Goal: Task Accomplishment & Management: Manage account settings

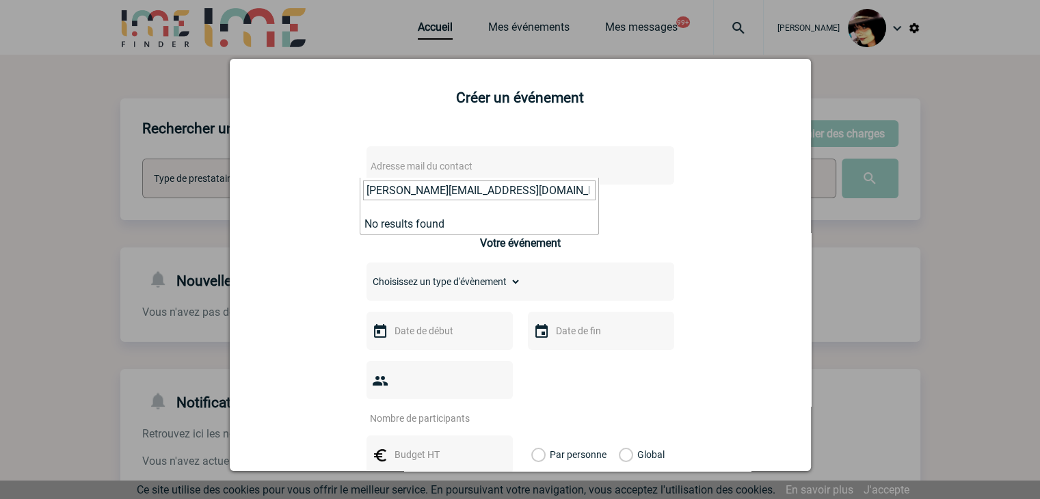
drag, startPoint x: 538, startPoint y: 191, endPoint x: 224, endPoint y: 187, distance: 313.8
click at [224, 187] on body "Rachel SABOUREAU Accueil Mes événements 99+" at bounding box center [520, 418] width 1040 height 837
click at [373, 189] on input "search" at bounding box center [479, 190] width 232 height 20
type input "sabrina.debbiche@arkema.com"
select select "132792"
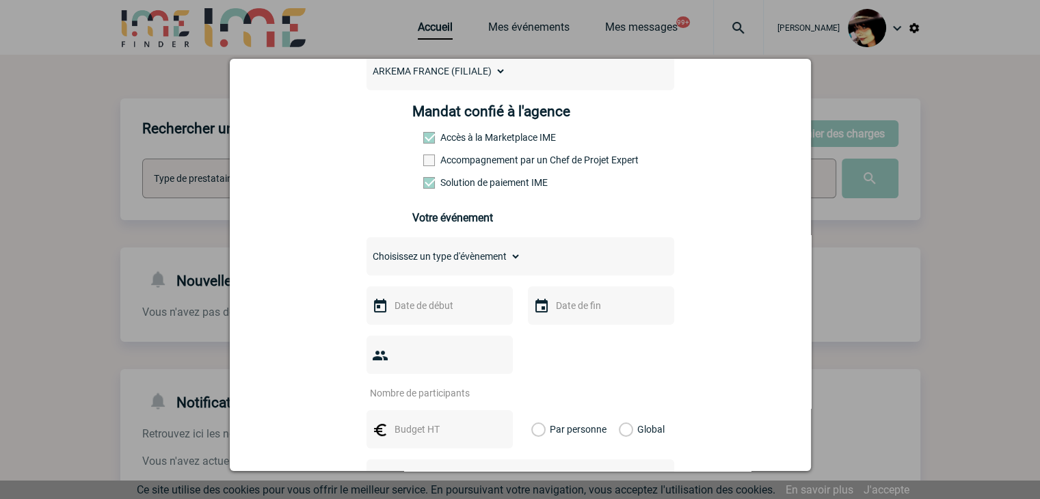
scroll to position [205, 0]
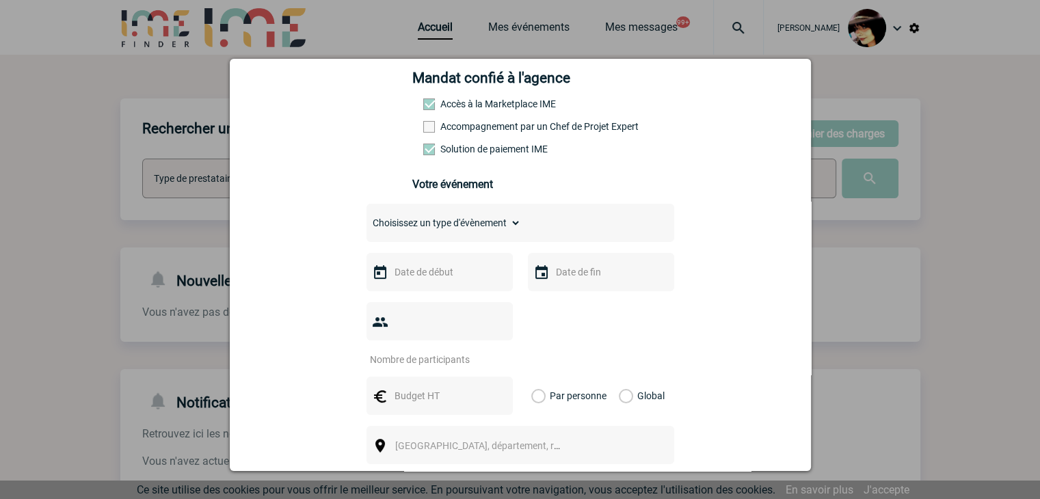
click at [440, 228] on select "Choisissez un type d'évènement Séminaire avec nuitée Séminaire sans nuitée Repa…" at bounding box center [443, 222] width 154 height 19
select select "9"
click at [366, 217] on select "Choisissez un type d'évènement Séminaire avec nuitée Séminaire sans nuitée Repa…" at bounding box center [443, 222] width 154 height 19
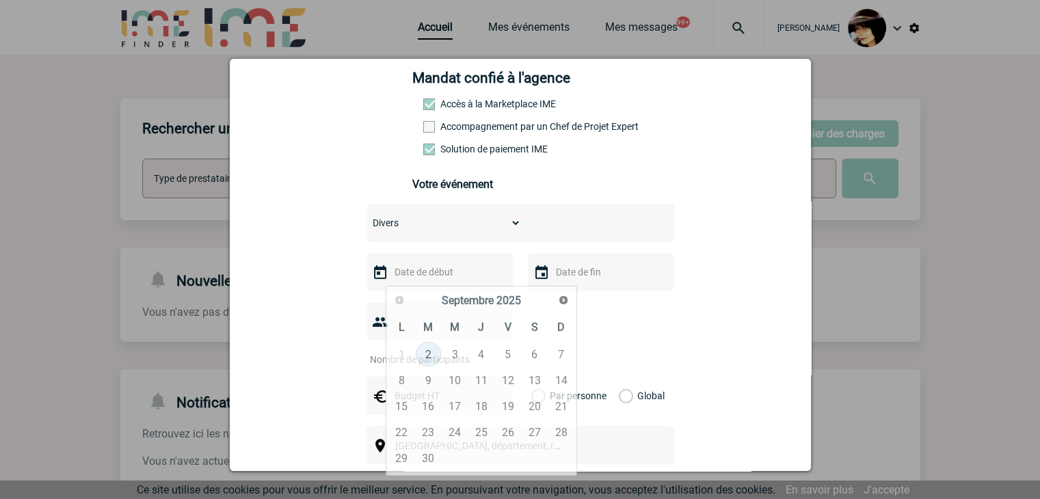
click at [408, 278] on input "text" at bounding box center [438, 272] width 94 height 18
type input "1320"
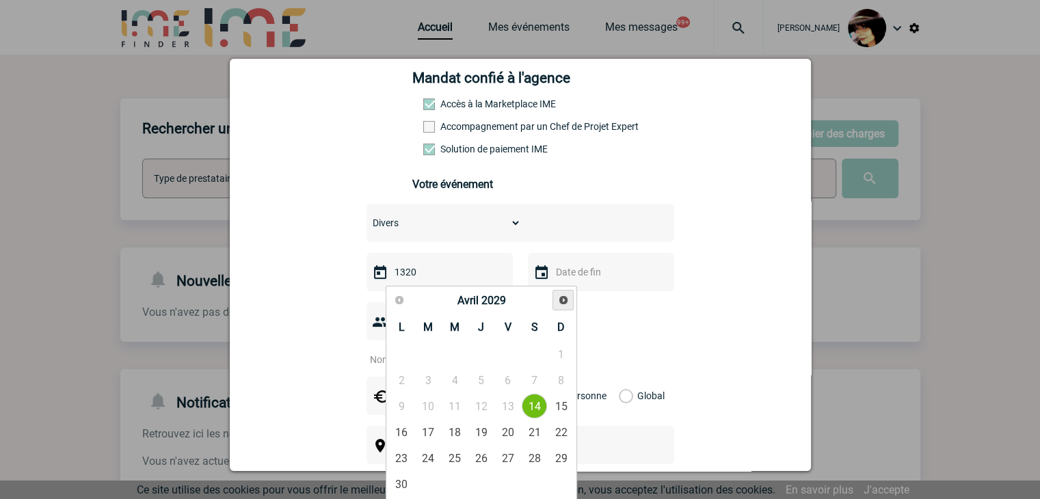
click at [561, 301] on span "Suivant" at bounding box center [563, 300] width 11 height 11
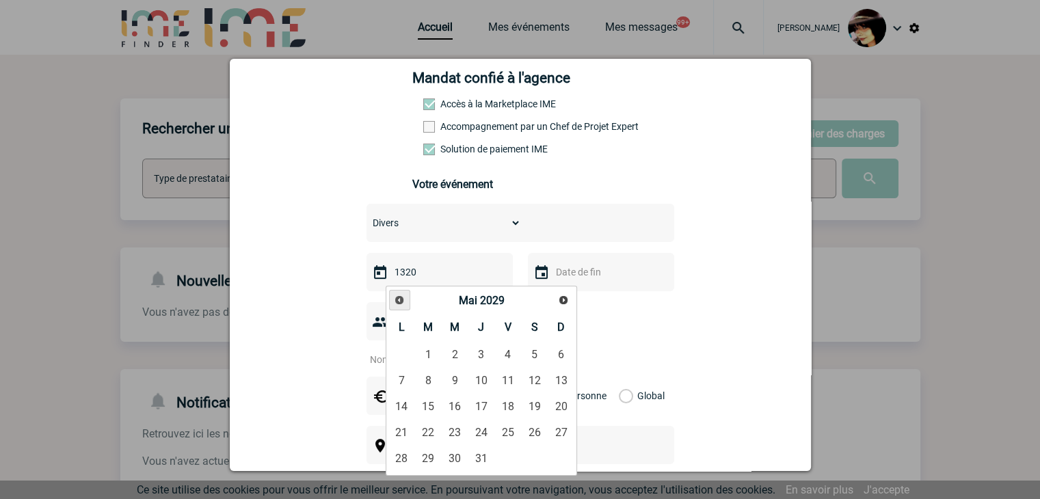
click at [407, 299] on link "Précédent" at bounding box center [399, 300] width 21 height 21
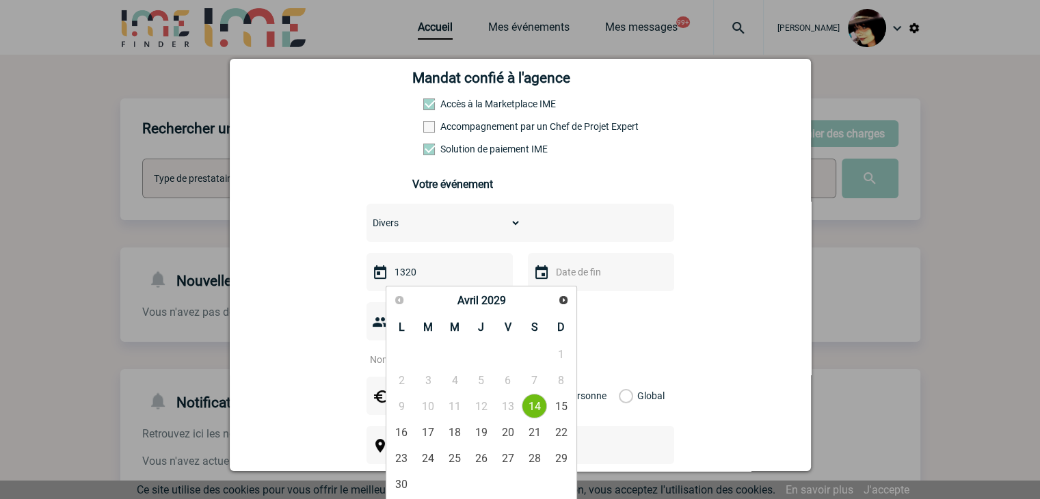
click at [399, 299] on div "Précédent Suivant Avril 2029" at bounding box center [481, 301] width 186 height 24
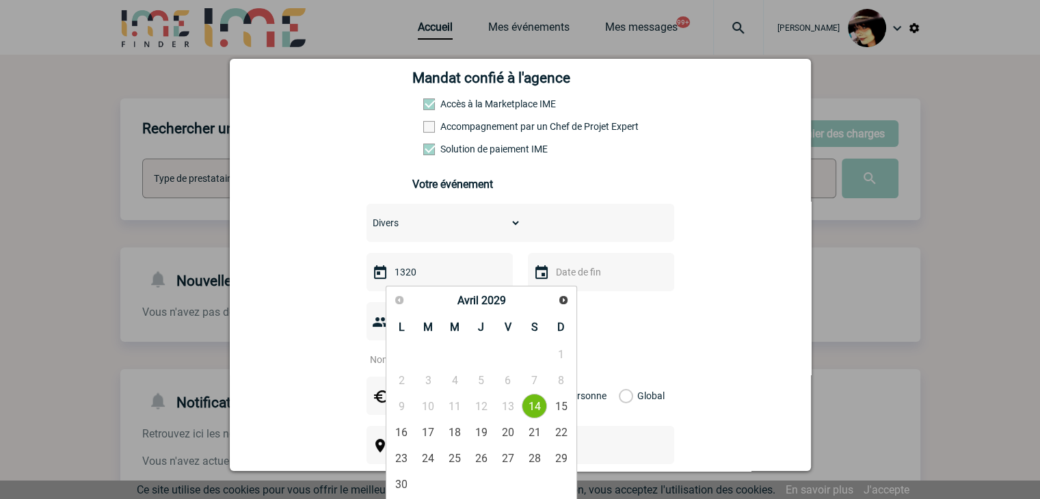
click at [429, 272] on input "1320" at bounding box center [438, 272] width 94 height 18
drag, startPoint x: 426, startPoint y: 275, endPoint x: 341, endPoint y: 275, distance: 84.8
click at [341, 275] on div "sabrina.debbiche@arkema.com sabrina.debbiche@arkema.com Vous cherchez à assigne…" at bounding box center [520, 354] width 547 height 852
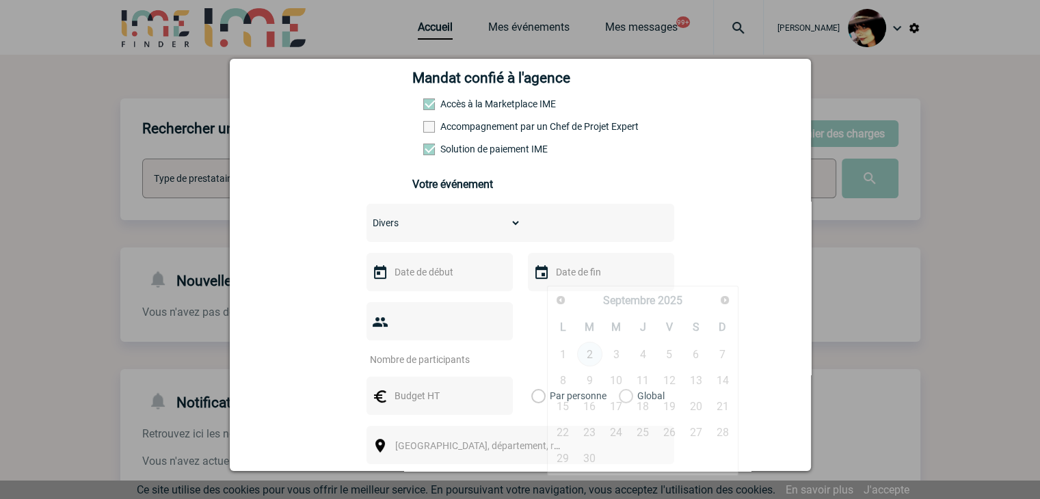
click at [598, 275] on input "text" at bounding box center [599, 272] width 94 height 18
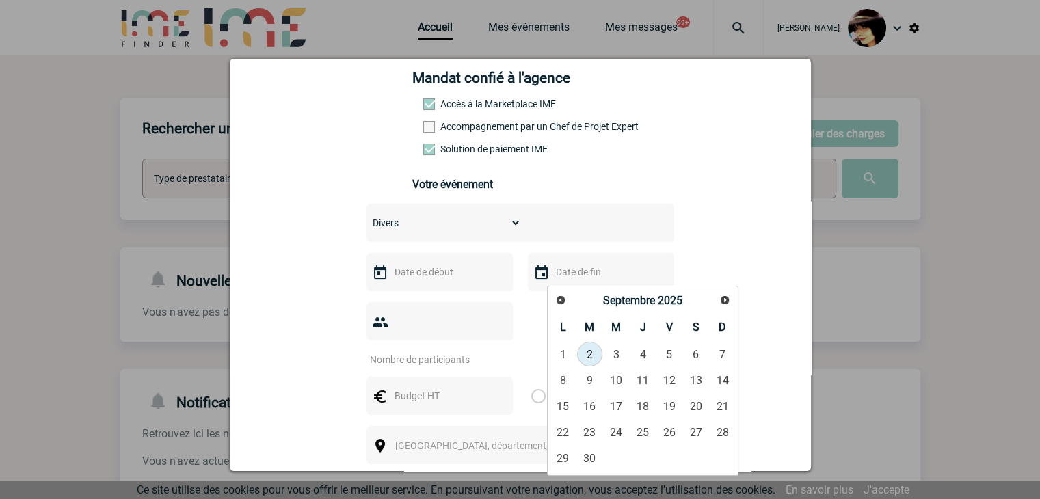
click at [456, 273] on input "text" at bounding box center [438, 272] width 94 height 18
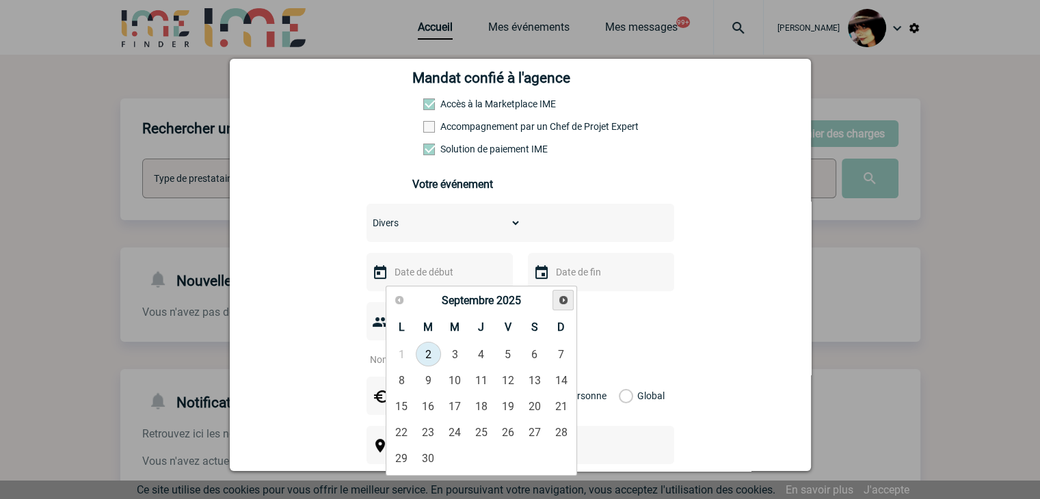
click at [561, 297] on span "Suivant" at bounding box center [563, 300] width 11 height 11
click at [457, 351] on link "1" at bounding box center [454, 354] width 25 height 25
type input "01-10-2025"
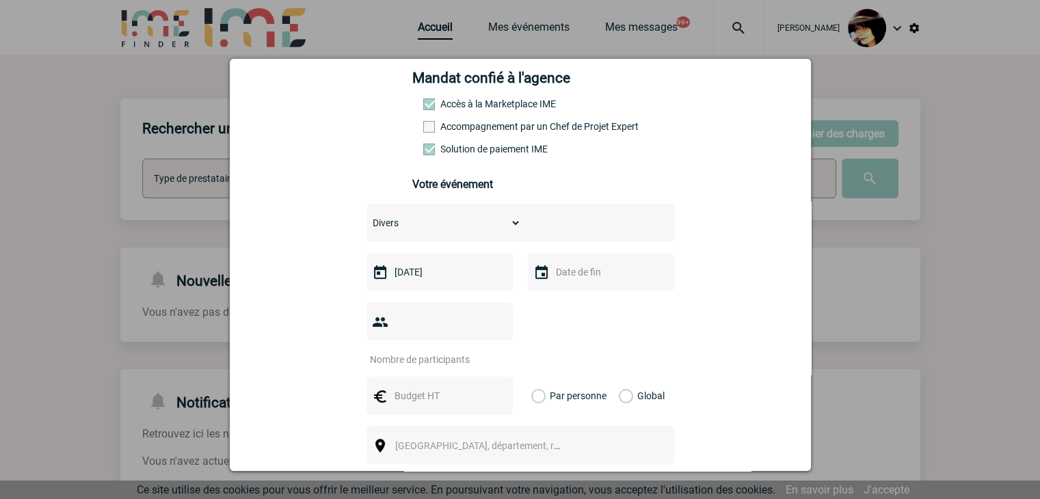
click at [403, 351] on input "number" at bounding box center [430, 360] width 129 height 18
type input "10"
click at [431, 387] on input "text" at bounding box center [438, 396] width 94 height 18
type input "1320"
click at [427, 440] on span "[GEOGRAPHIC_DATA], département, région..." at bounding box center [490, 445] width 190 height 11
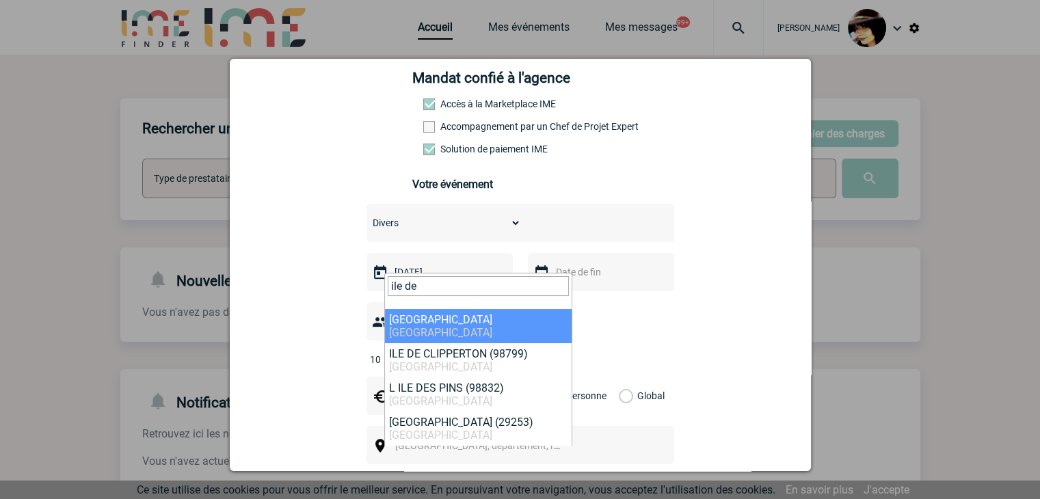
type input "ile de"
select select "2"
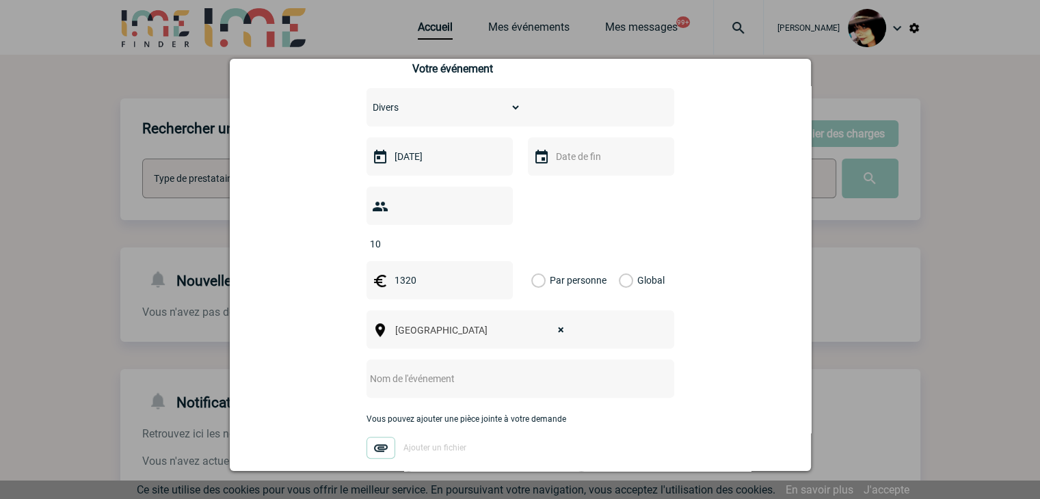
scroll to position [342, 0]
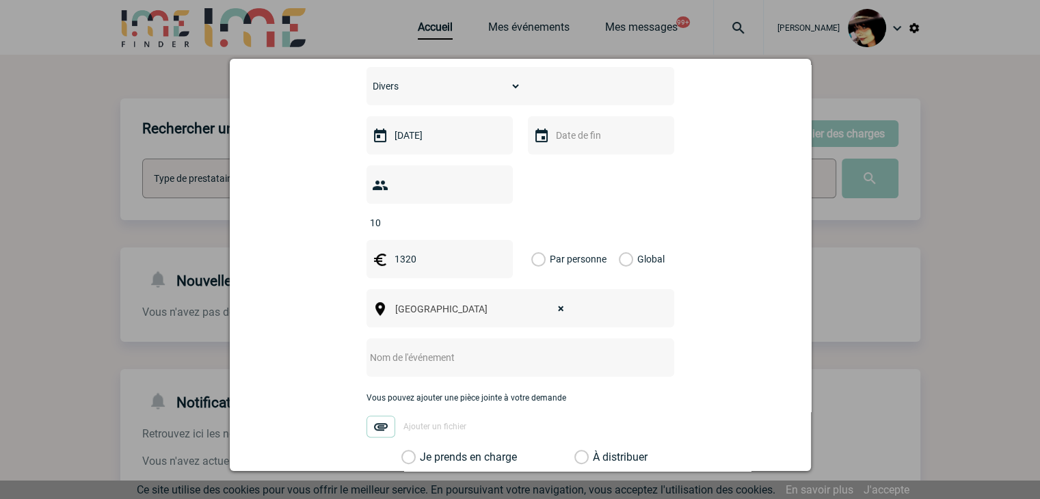
click at [427, 349] on input "text" at bounding box center [501, 358] width 271 height 18
click at [494, 349] on input "CENTRALISATION -" at bounding box center [501, 358] width 271 height 18
paste input "ARIANE CONSEIL"
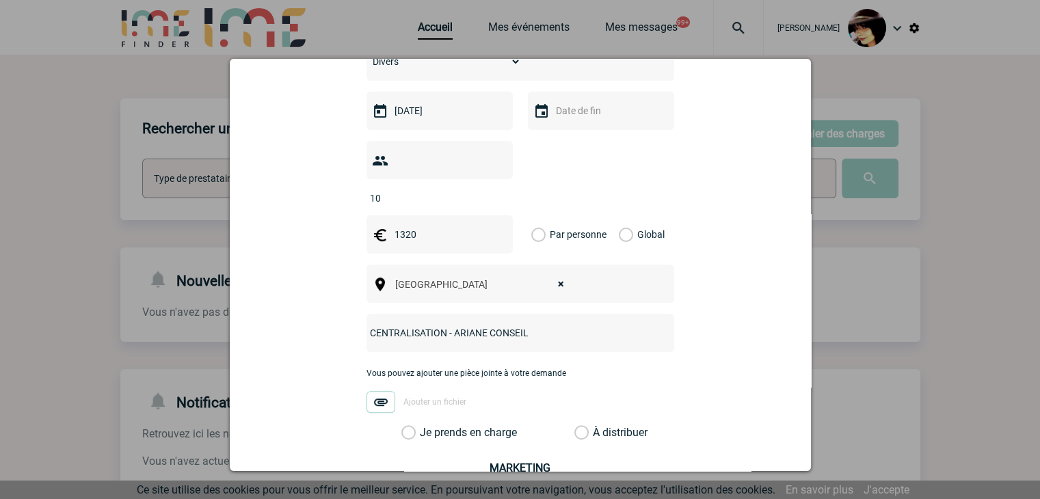
scroll to position [410, 0]
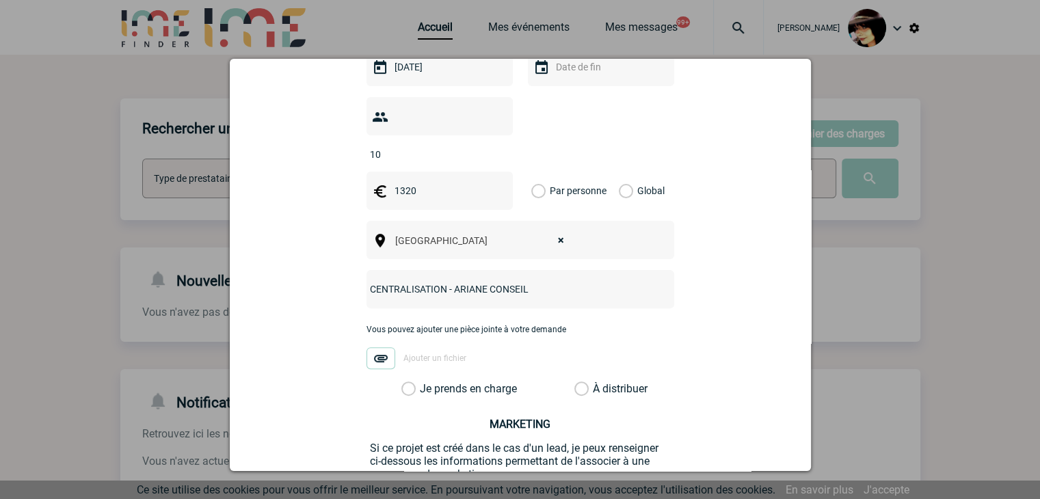
type input "CENTRALISATION - ARIANE CONSEIL"
click at [574, 382] on label "À distribuer" at bounding box center [581, 389] width 14 height 14
click at [0, 0] on input "À distribuer" at bounding box center [0, 0] width 0 height 0
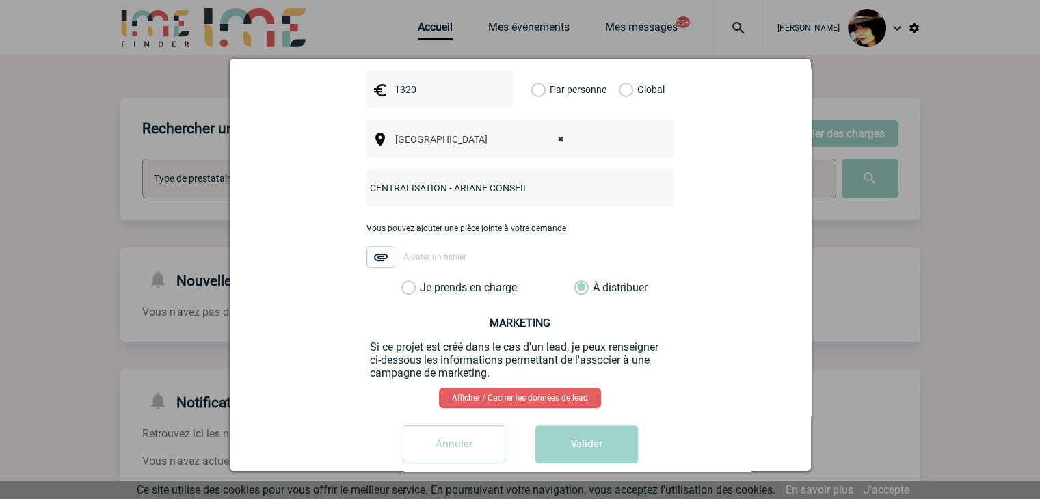
scroll to position [514, 0]
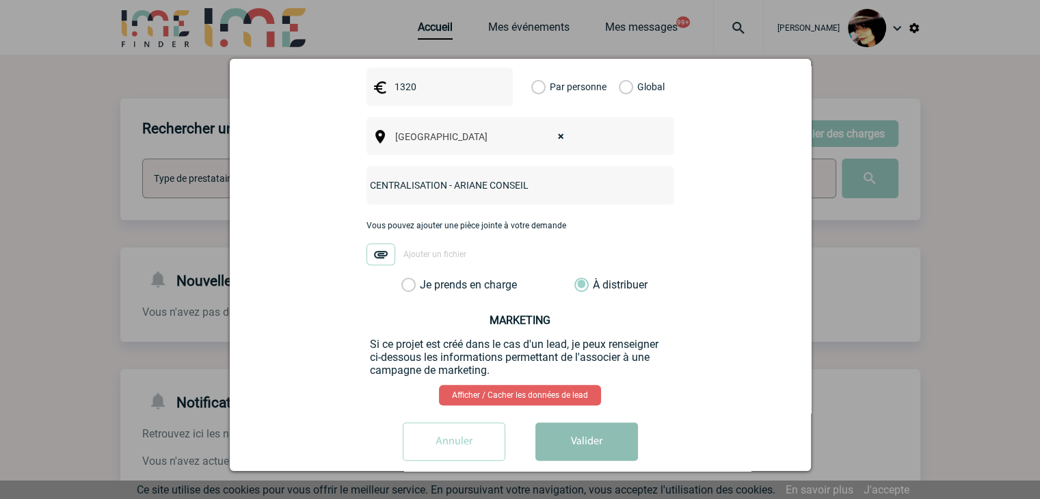
click at [577, 422] on button "Valider" at bounding box center [586, 441] width 103 height 38
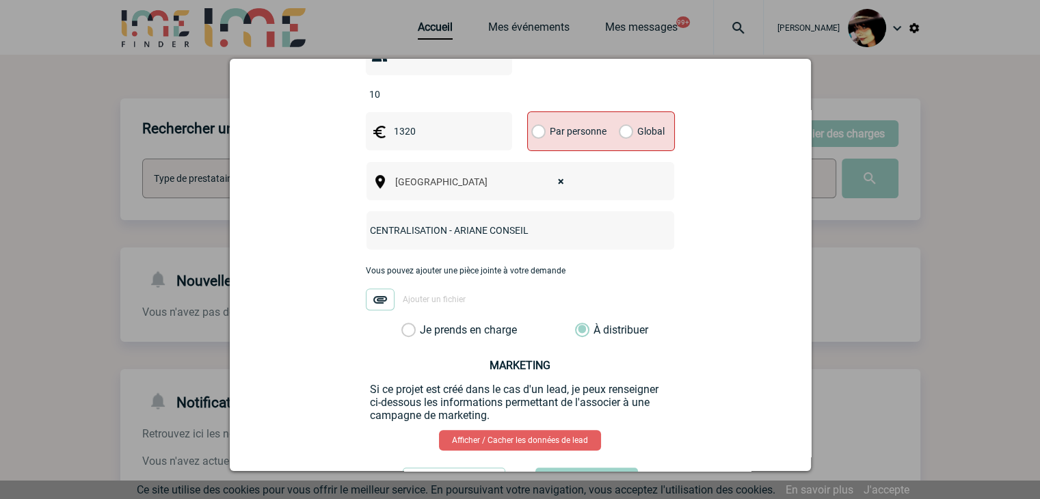
scroll to position [446, 0]
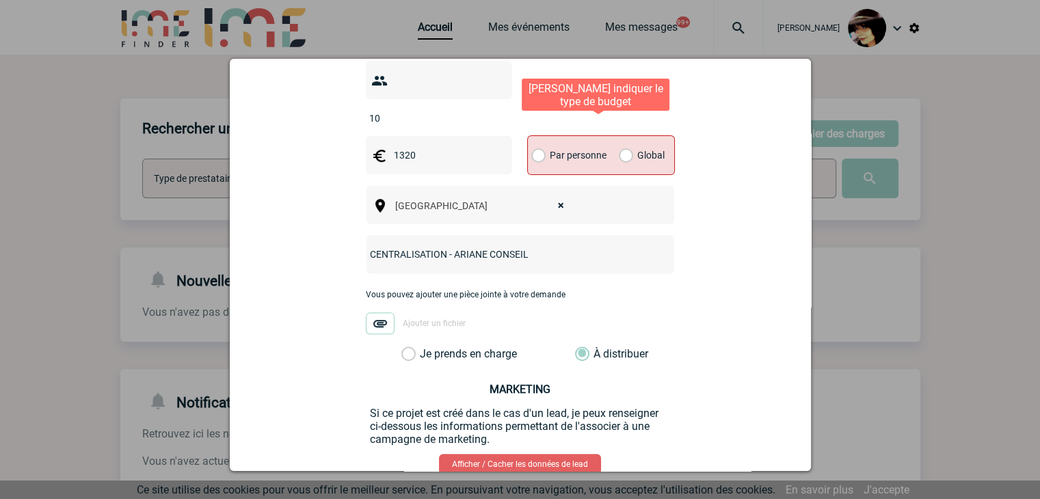
click at [625, 136] on label "Global" at bounding box center [623, 155] width 9 height 38
click at [0, 0] on input "Global" at bounding box center [0, 0] width 0 height 0
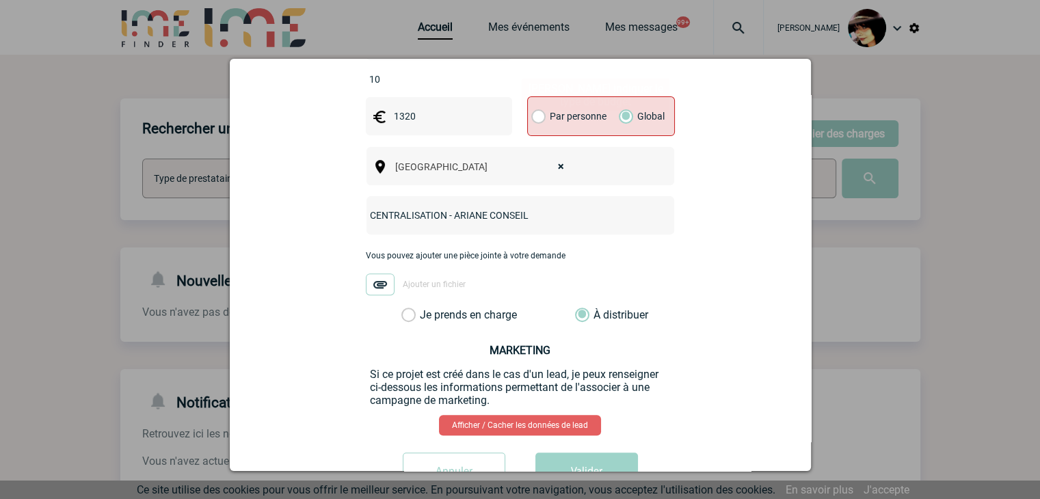
scroll to position [515, 0]
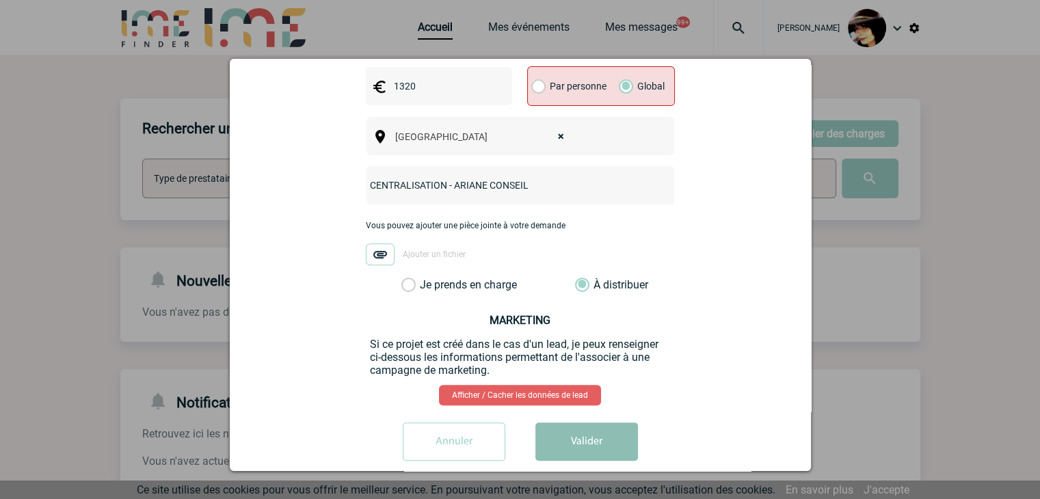
click at [599, 422] on button "Valider" at bounding box center [586, 441] width 103 height 38
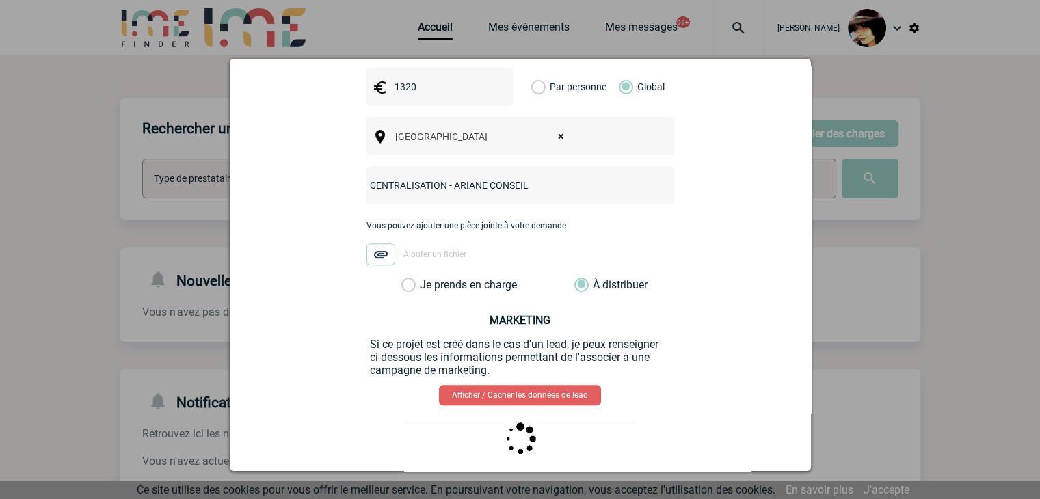
scroll to position [0, 0]
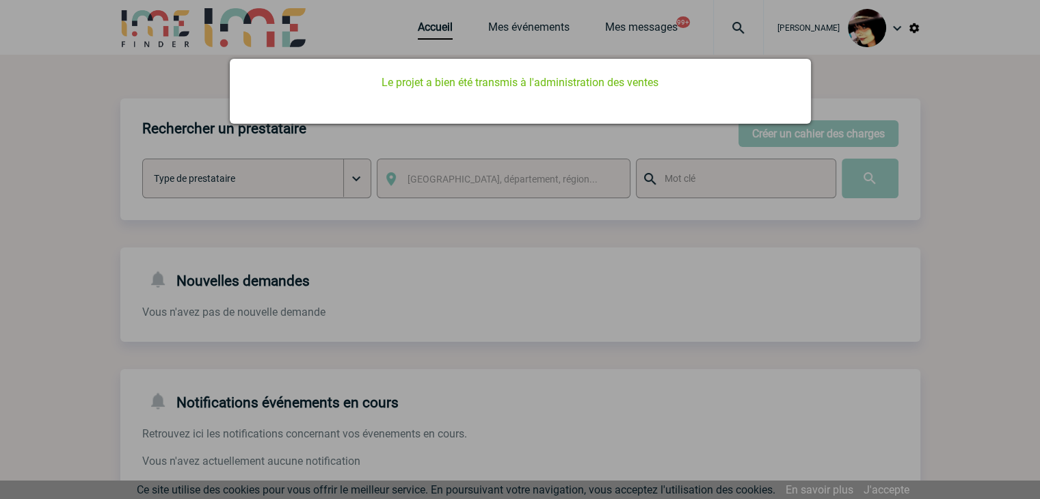
click at [431, 35] on div at bounding box center [520, 249] width 1040 height 499
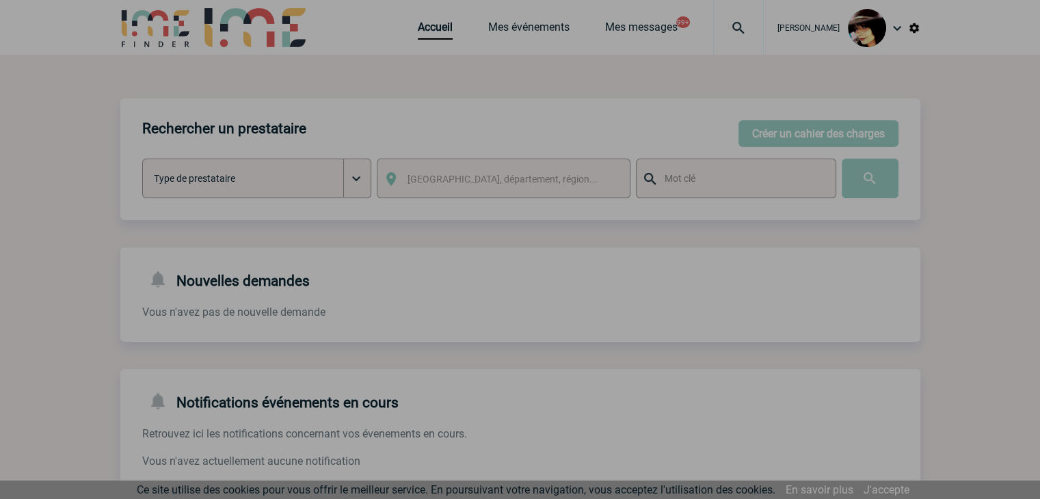
click at [427, 31] on div at bounding box center [520, 249] width 1040 height 499
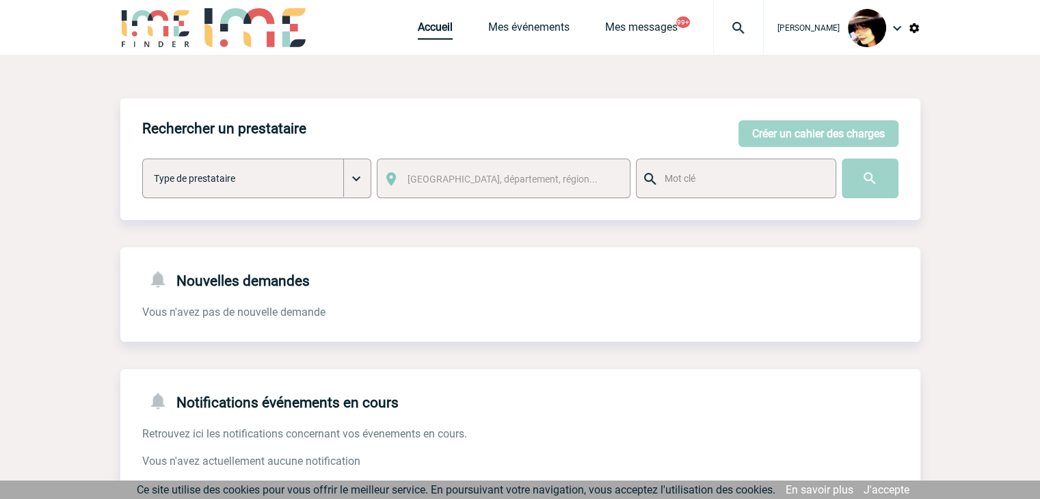
click at [427, 31] on link "Accueil" at bounding box center [435, 30] width 35 height 19
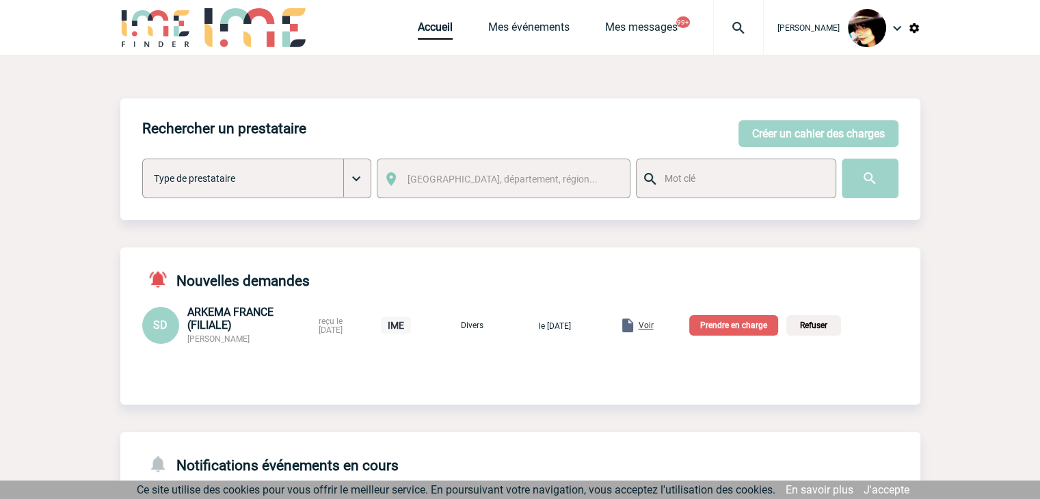
click at [653, 326] on span "Voir" at bounding box center [645, 326] width 15 height 10
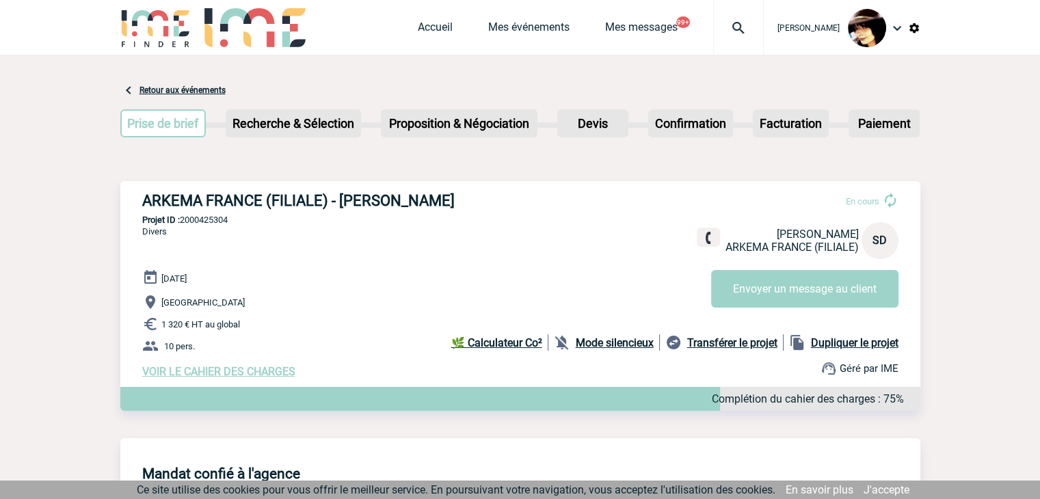
click at [427, 28] on link "Accueil" at bounding box center [435, 30] width 35 height 19
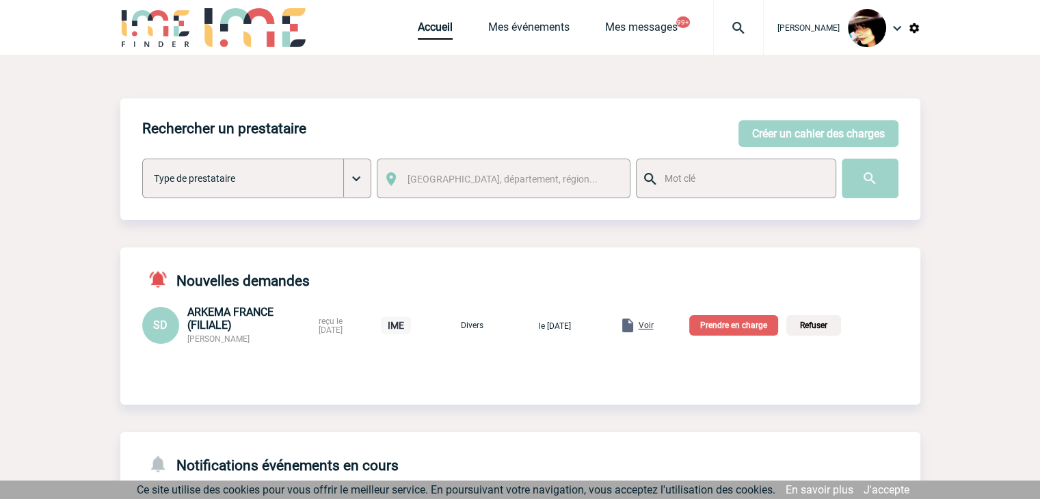
click at [755, 326] on p "Prendre en charge" at bounding box center [733, 325] width 89 height 21
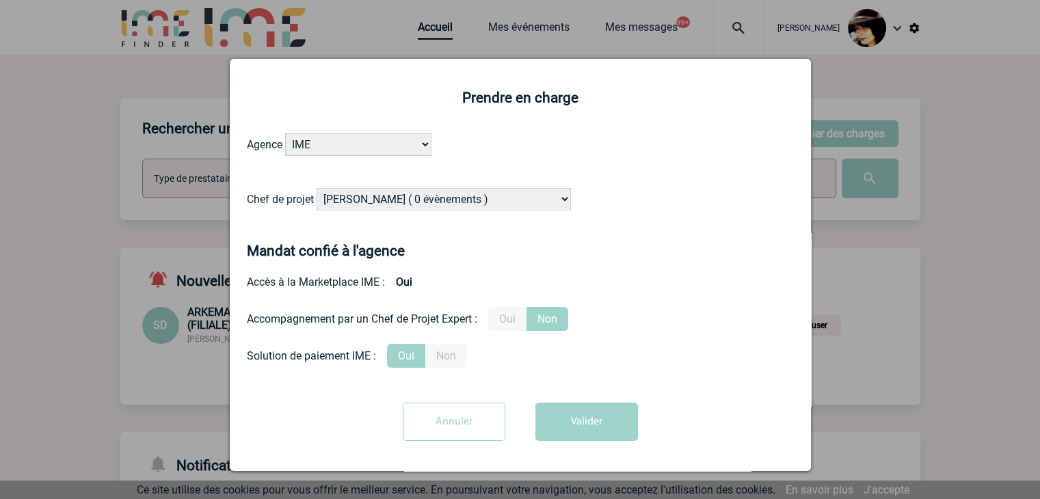
click at [334, 199] on select "Alizée VERLAGUET ( 0 évènements ) Anne GIRAUD ( 1196 évènements ) Anne-François…" at bounding box center [443, 199] width 254 height 23
select select "131347"
click at [316, 189] on select "Alizée VERLAGUET ( 0 évènements ) Anne GIRAUD ( 1196 évènements ) Anne-François…" at bounding box center [443, 199] width 254 height 23
drag, startPoint x: 596, startPoint y: 416, endPoint x: 584, endPoint y: 416, distance: 11.6
click at [595, 416] on button "Valider" at bounding box center [586, 422] width 103 height 38
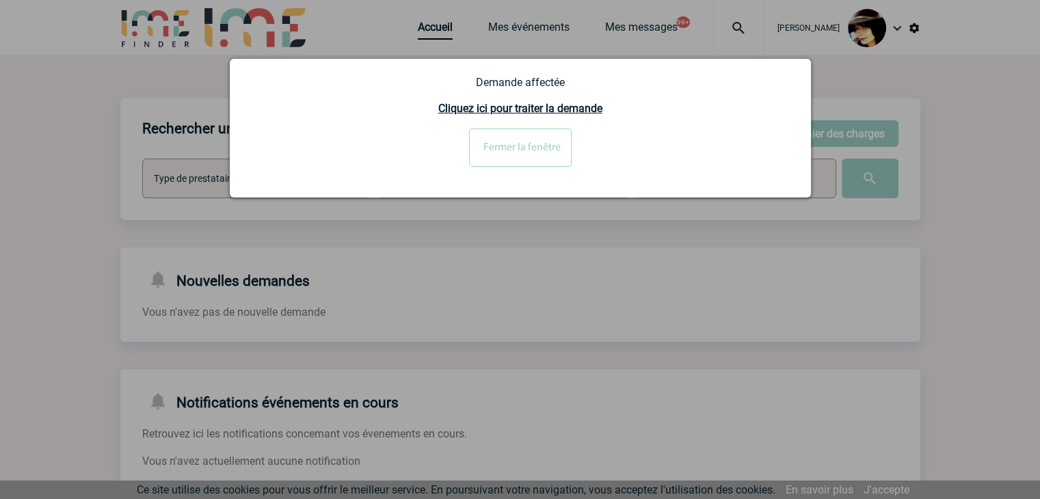
click at [563, 153] on input "Fermer la fenêtre" at bounding box center [520, 148] width 103 height 38
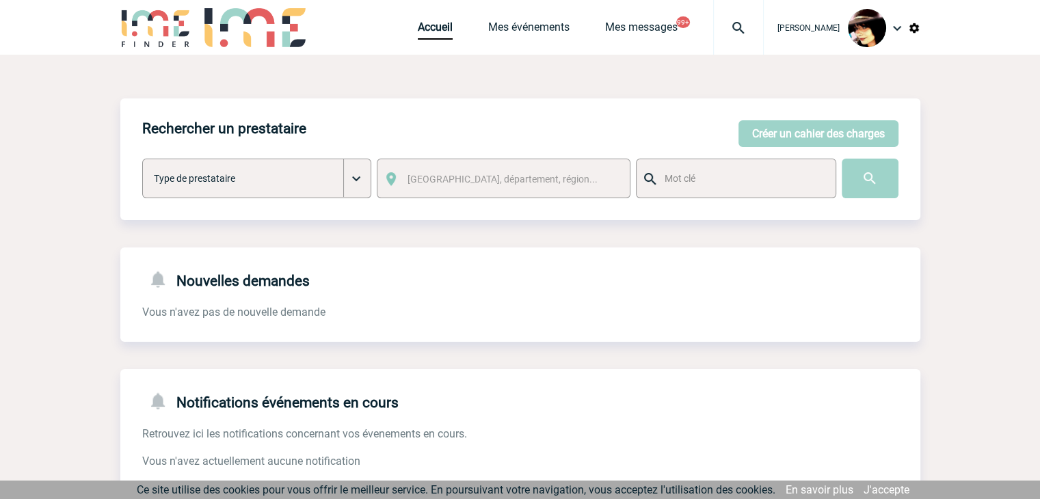
click at [727, 25] on img at bounding box center [738, 28] width 49 height 16
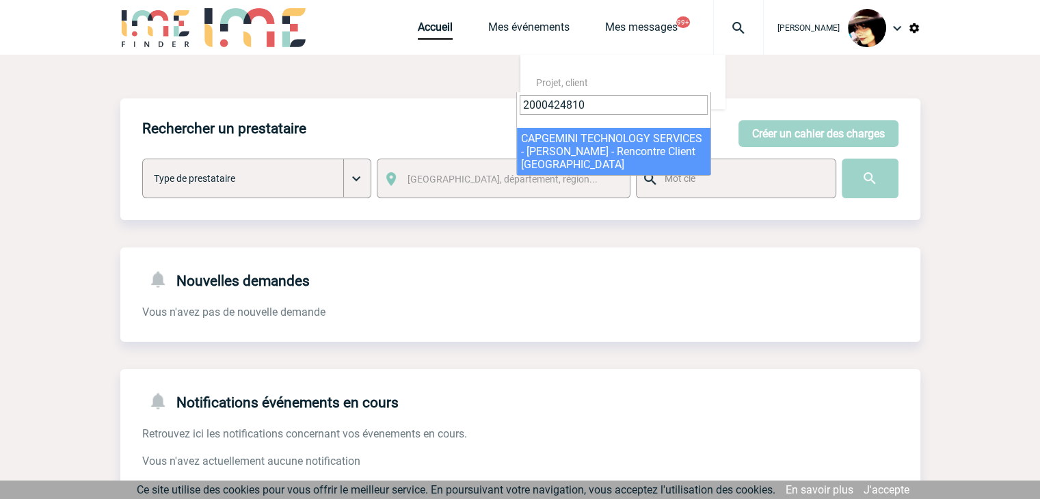
type input "2000424810"
select select "24311"
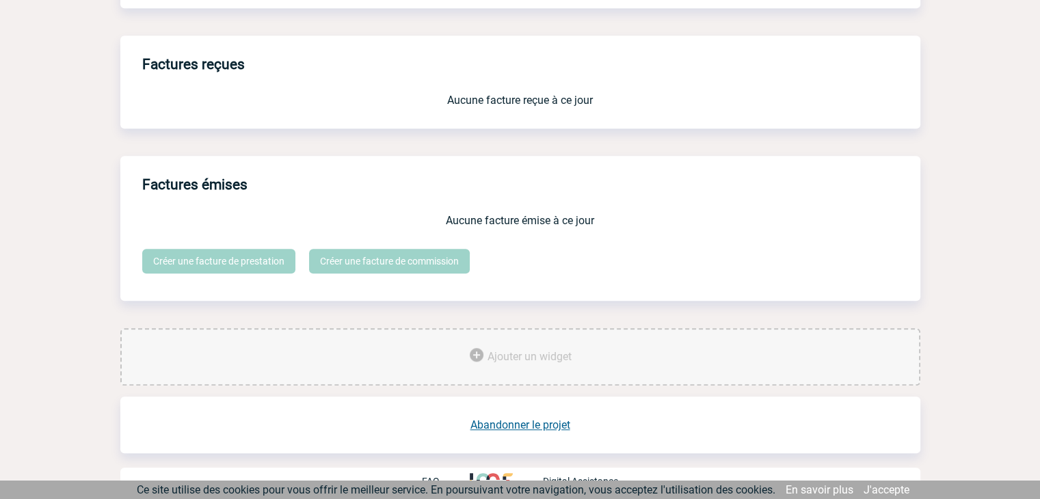
scroll to position [1145, 0]
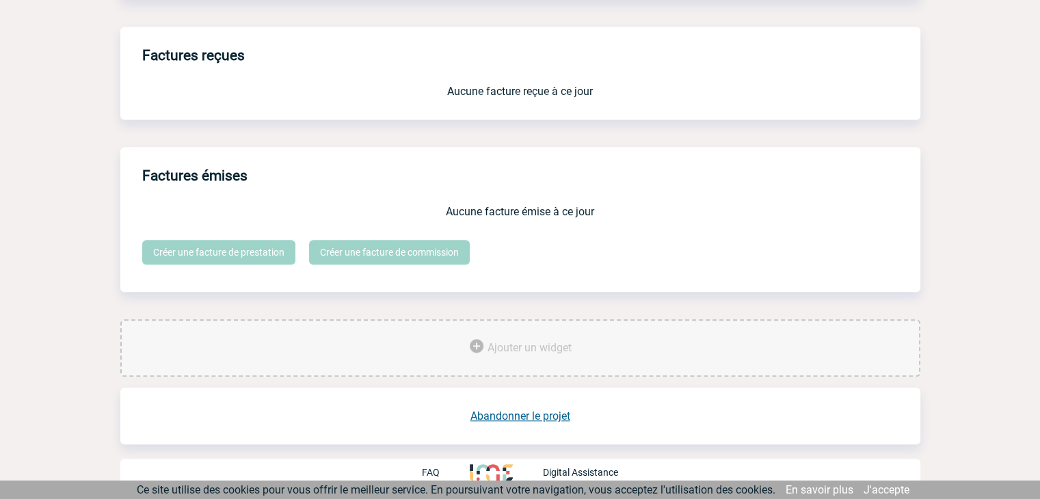
click at [533, 412] on link "Abandonner le projet" at bounding box center [520, 415] width 100 height 13
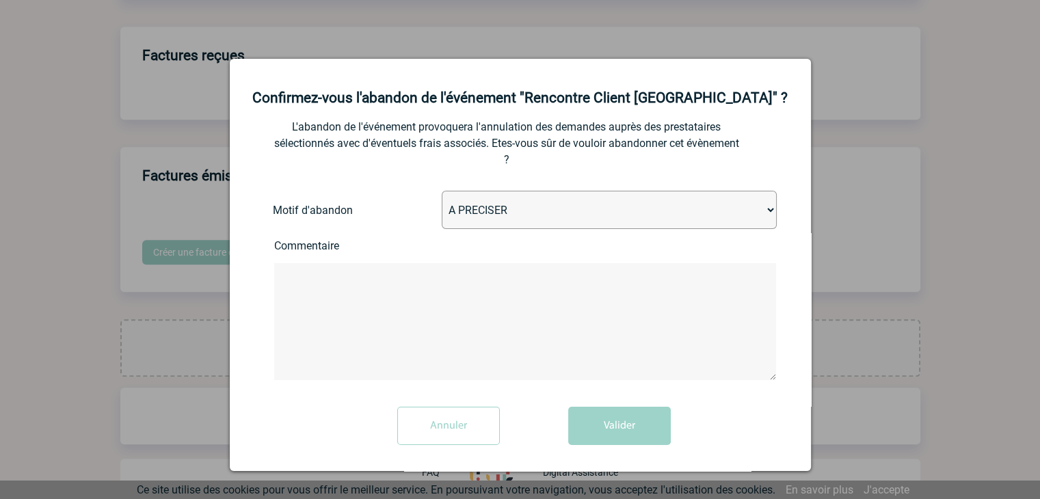
click at [515, 219] on select "A PRECISER Projet annulé Projet reporté Evénement organisé en interne A fait ap…" at bounding box center [609, 210] width 335 height 38
select select "ABANDON_PROJET_02"
click at [442, 192] on select "A PRECISER Projet annulé Projet reporté Evénement organisé en interne A fait ap…" at bounding box center [609, 210] width 335 height 38
drag, startPoint x: 604, startPoint y: 431, endPoint x: 596, endPoint y: 425, distance: 10.3
click at [604, 431] on button "Valider" at bounding box center [619, 426] width 103 height 38
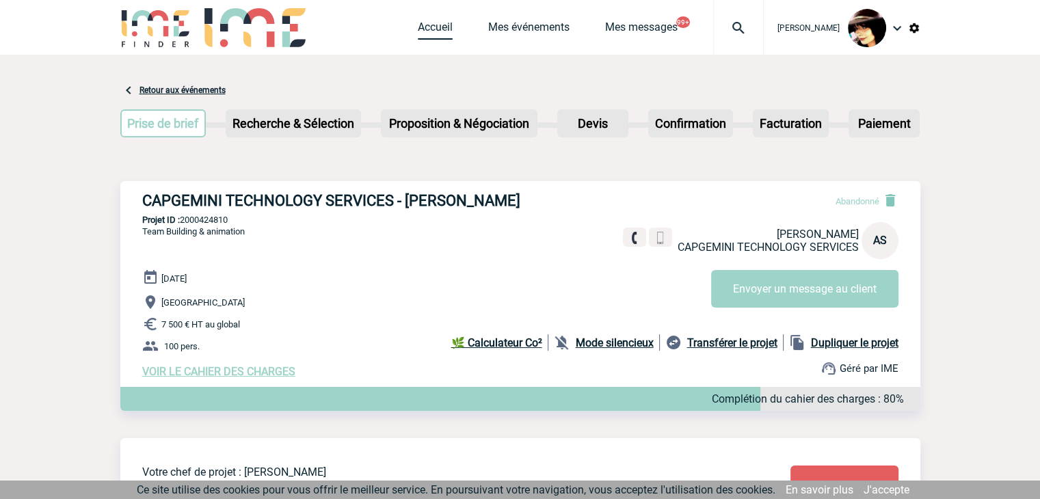
click at [422, 29] on link "Accueil" at bounding box center [435, 30] width 35 height 19
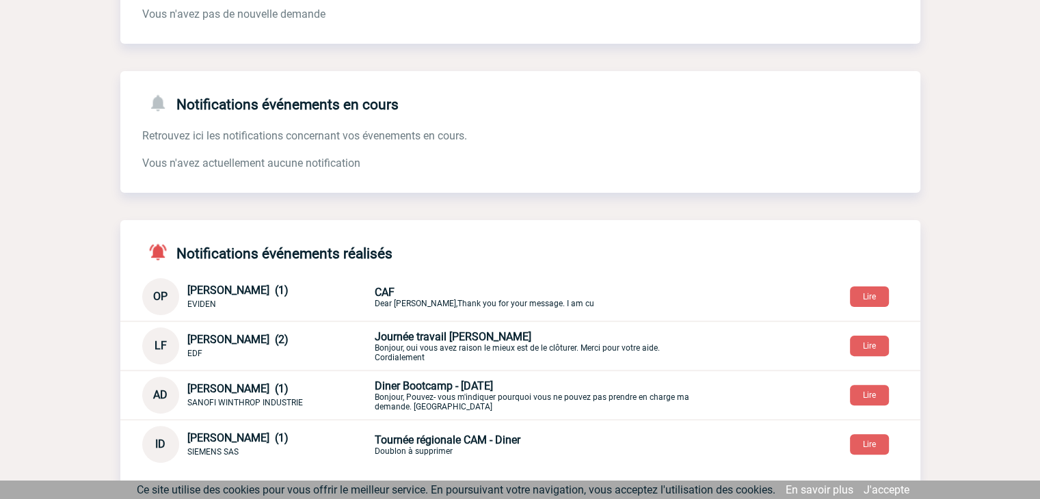
scroll to position [336, 0]
